Goal: Find contact information: Find contact information

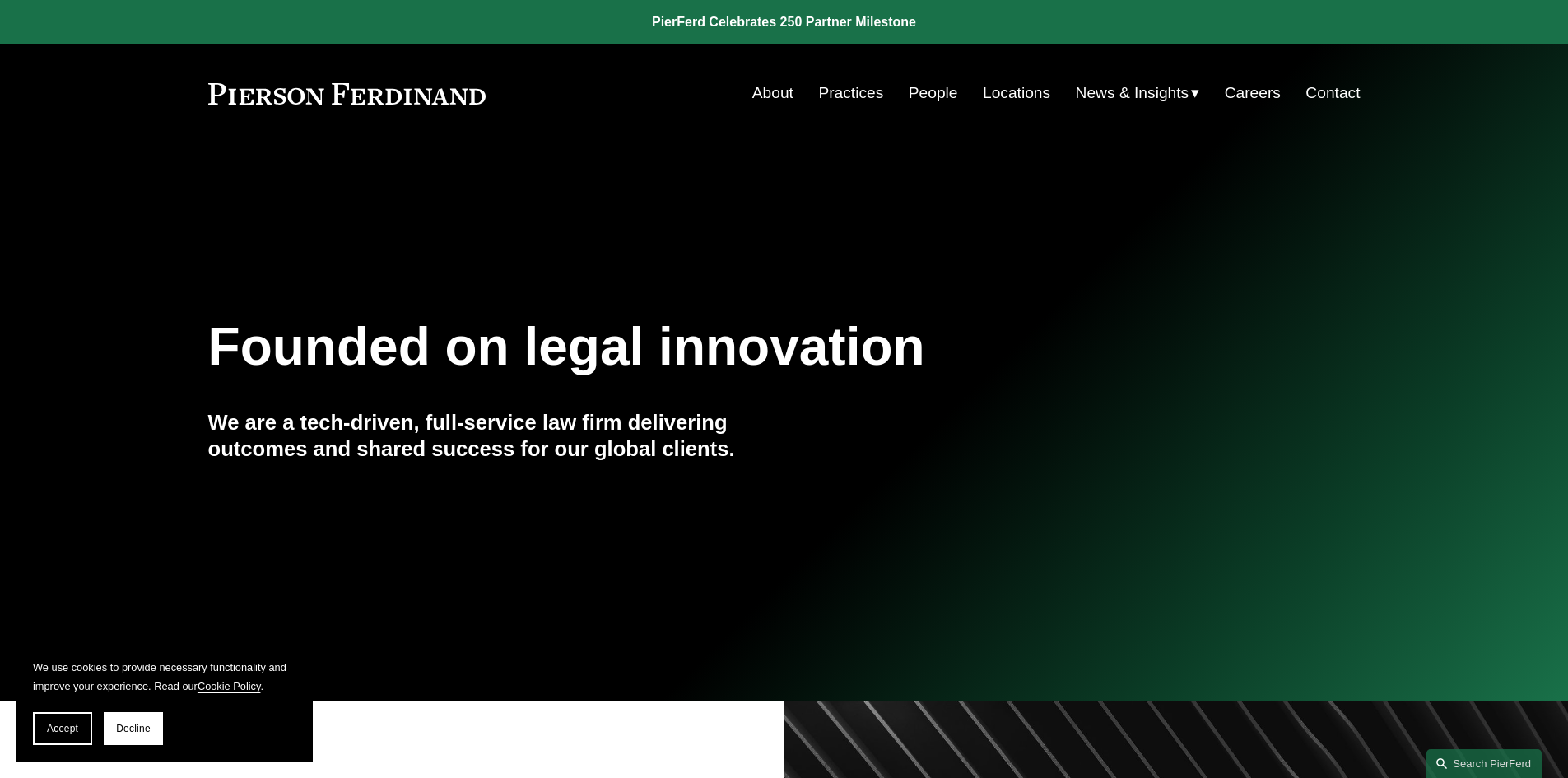
click at [1019, 85] on link "Locations" at bounding box center [1017, 93] width 68 height 32
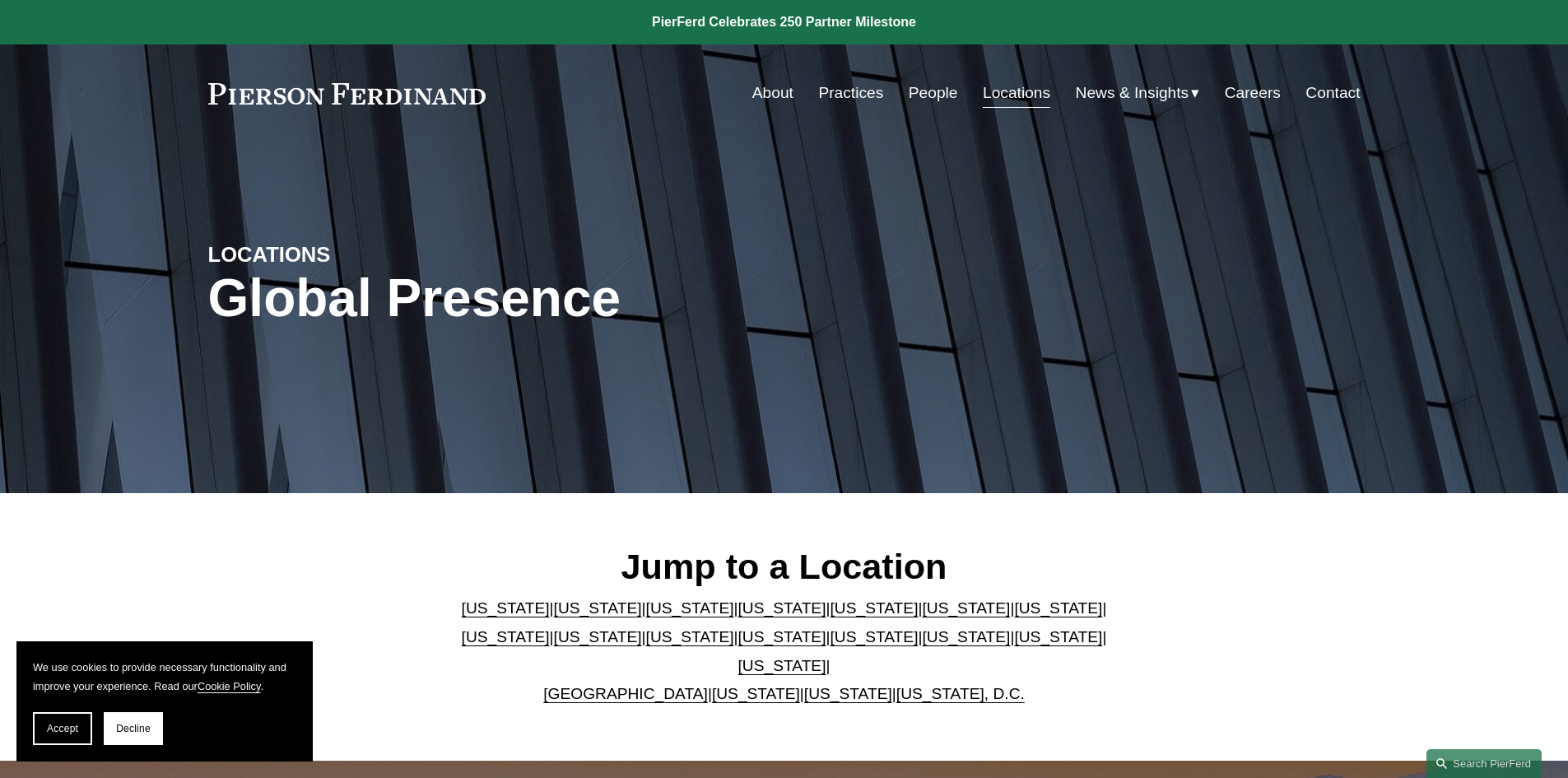
click at [555, 616] on link "[US_STATE]" at bounding box center [598, 608] width 88 height 17
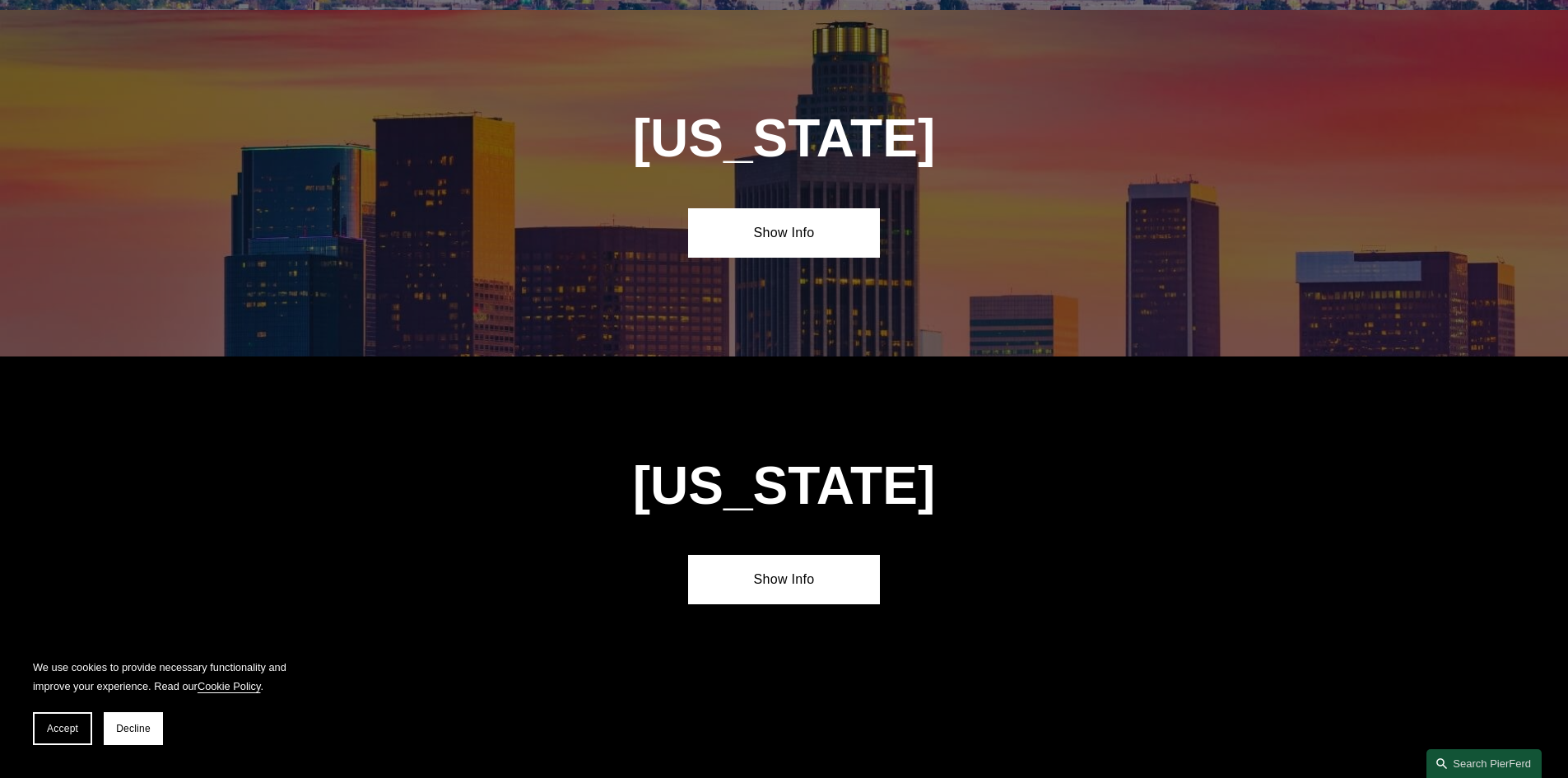
scroll to position [1098, 0]
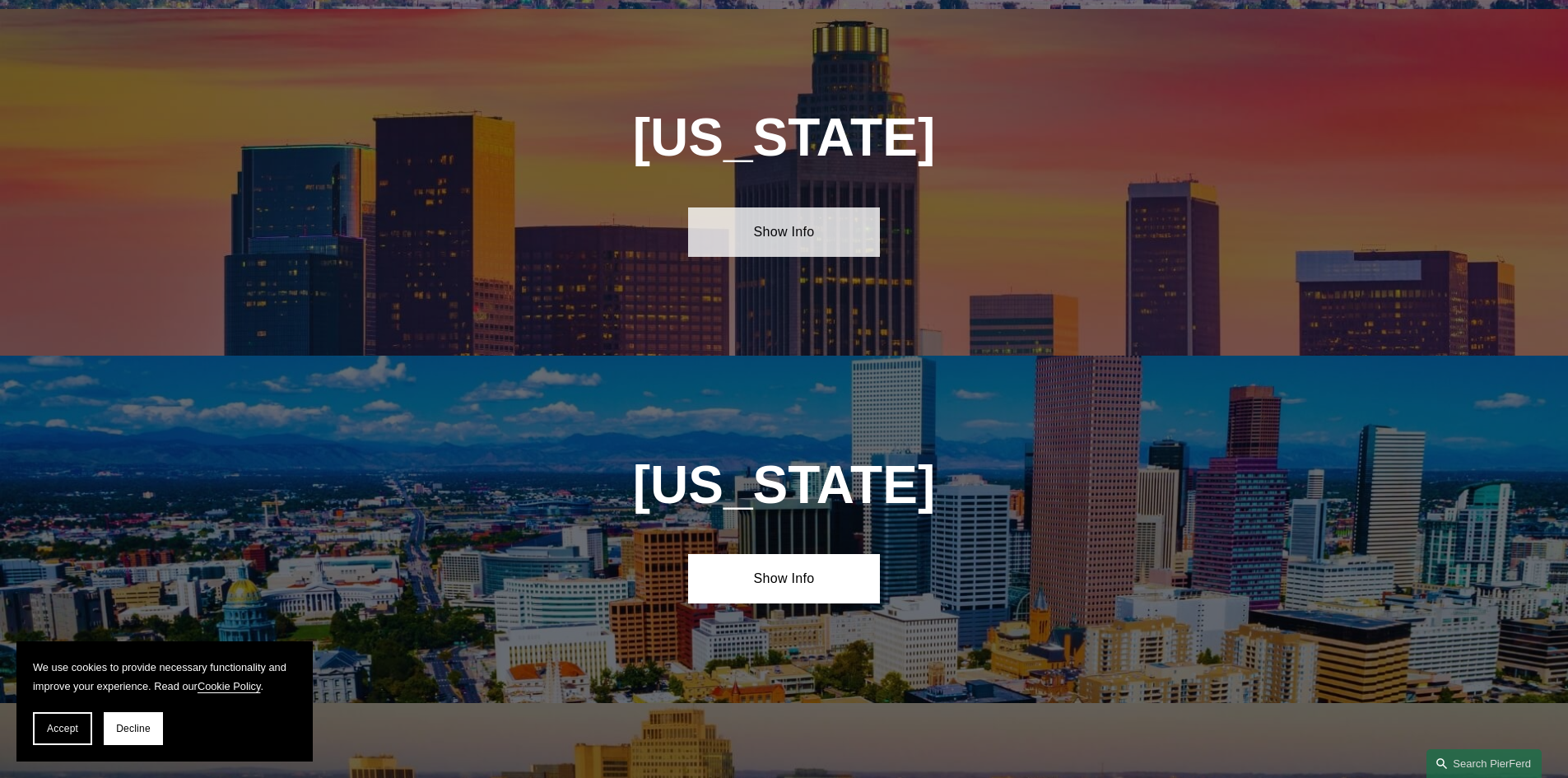
click at [778, 219] on link "Show Info" at bounding box center [784, 233] width 191 height 50
